Goal: Task Accomplishment & Management: Manage account settings

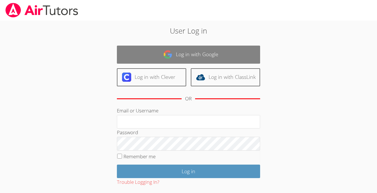
click at [163, 54] on img at bounding box center [167, 54] width 9 height 9
